Goal: Submit feedback/report problem

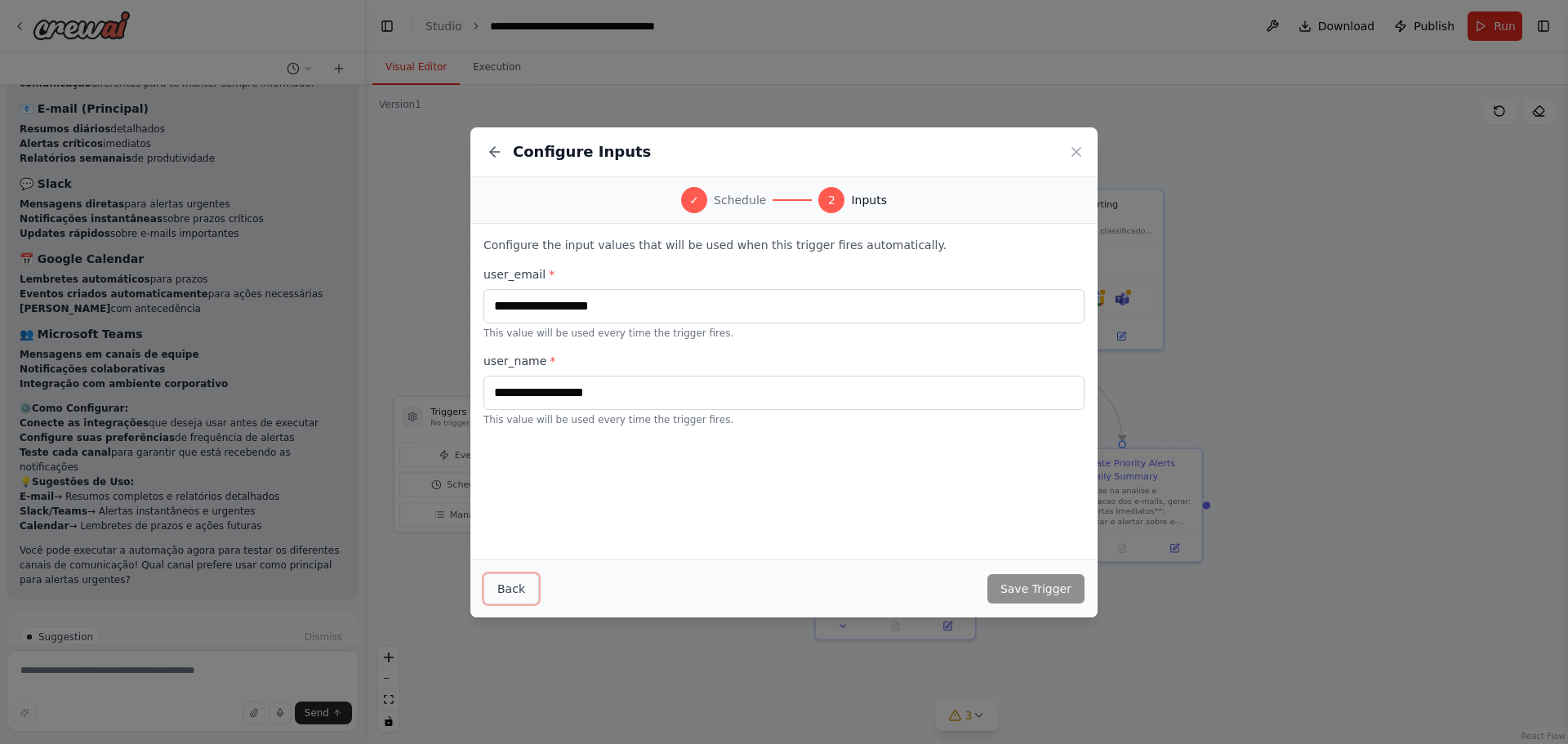
click at [498, 578] on button "Back" at bounding box center [511, 589] width 56 height 31
select select "*****"
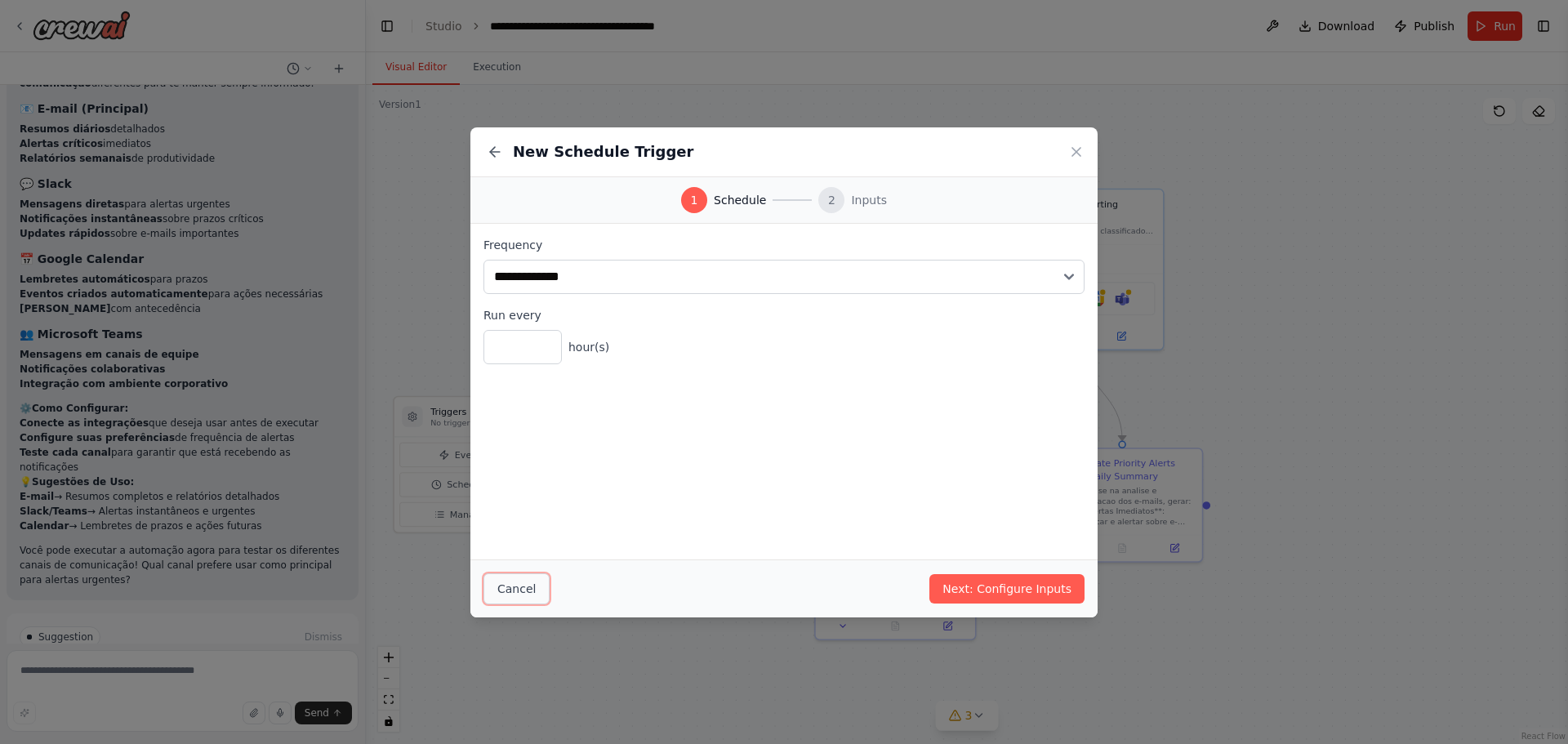
click at [500, 586] on button "Cancel" at bounding box center [516, 589] width 66 height 31
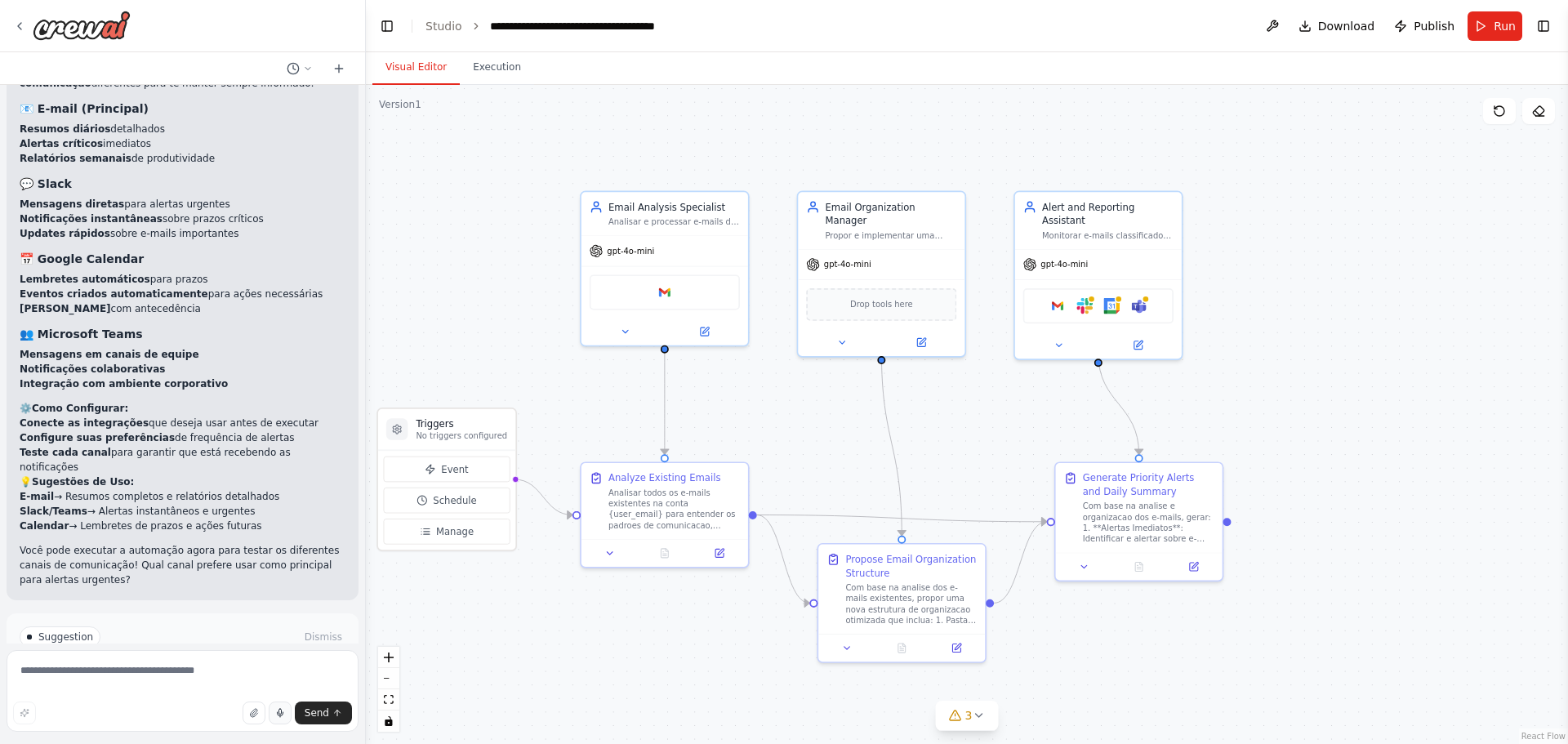
click at [285, 705] on button "button" at bounding box center [280, 713] width 23 height 23
click at [304, 709] on button "Send" at bounding box center [324, 713] width 58 height 23
click at [332, 713] on button "Send" at bounding box center [324, 713] width 58 height 23
click at [183, 675] on textarea at bounding box center [182, 690] width 352 height 81
click at [275, 716] on button "button" at bounding box center [280, 713] width 23 height 23
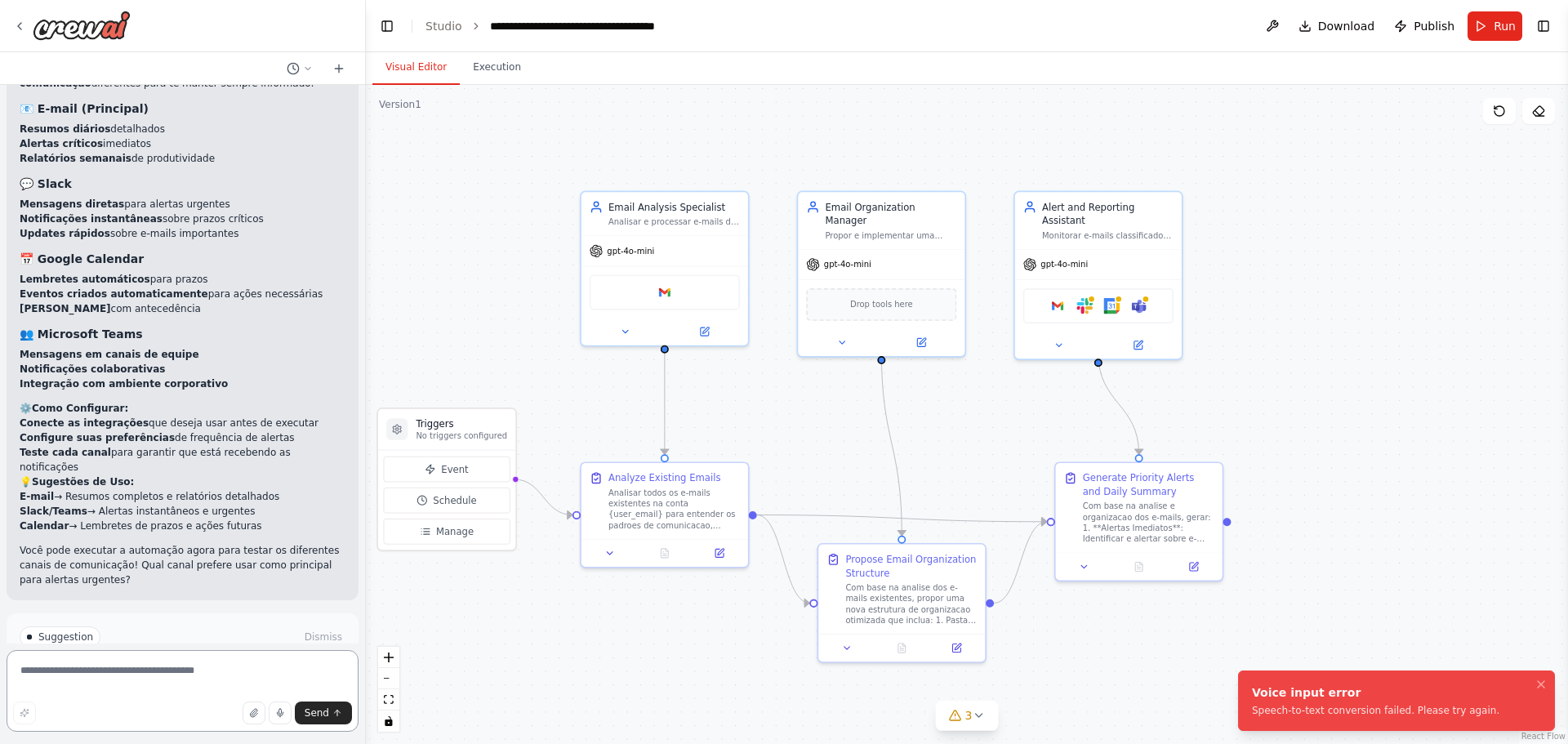
click at [172, 674] on textarea at bounding box center [182, 690] width 352 height 81
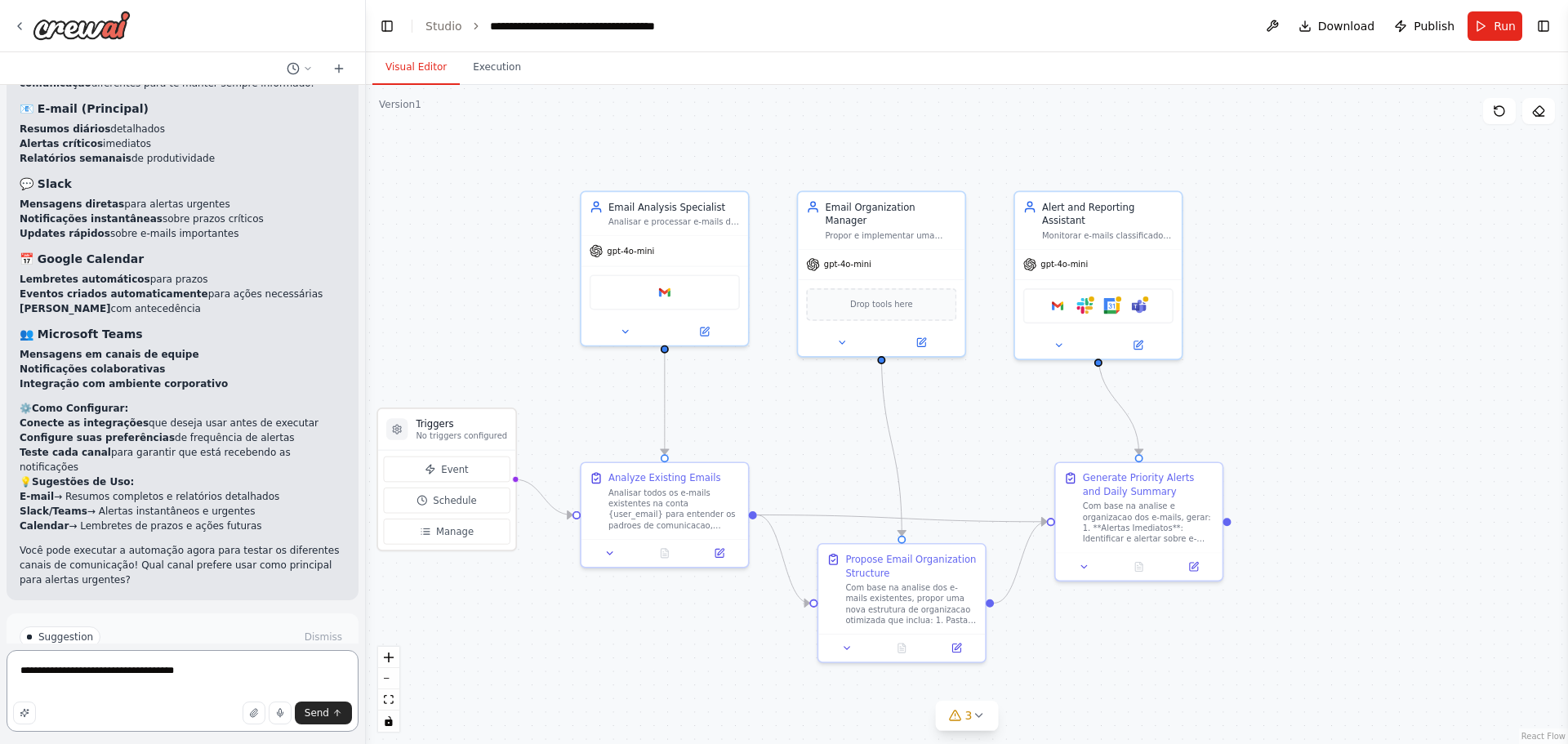
type textarea "**********"
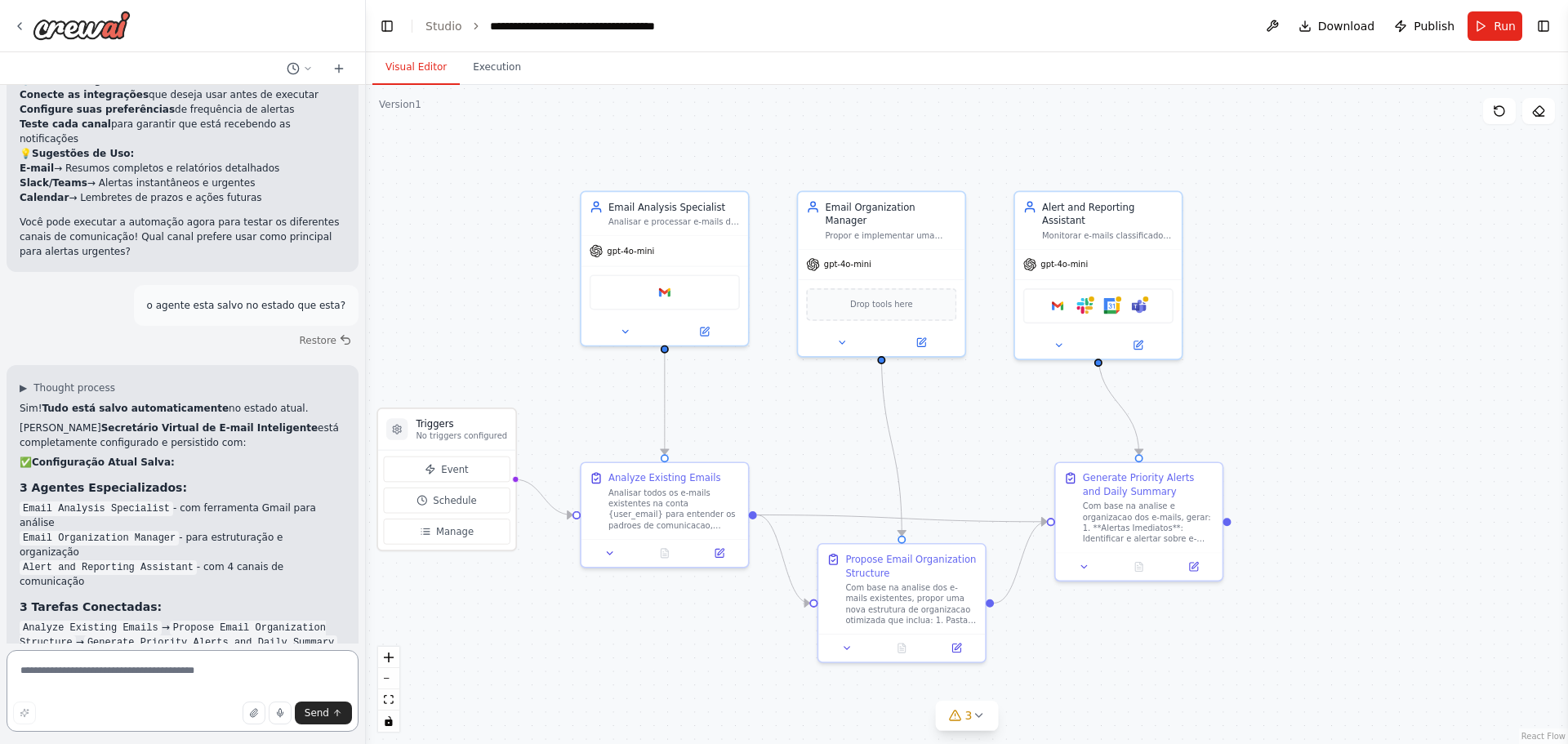
scroll to position [3402, 0]
